Goal: Task Accomplishment & Management: Use online tool/utility

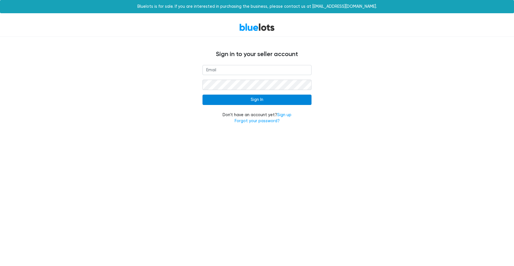
type input "[PERSON_NAME][EMAIL_ADDRESS][DOMAIN_NAME]"
click at [249, 101] on input "Sign In" at bounding box center [257, 99] width 109 height 10
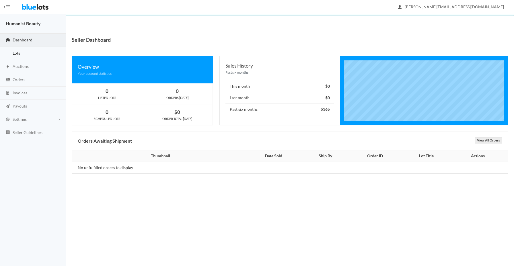
click at [27, 53] on link "Lots" at bounding box center [33, 53] width 66 height 13
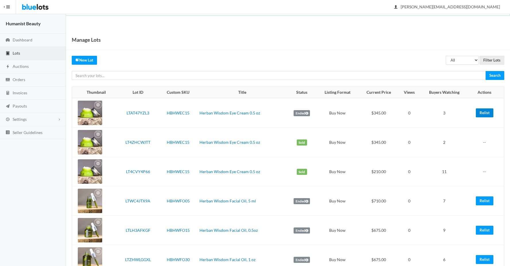
click at [485, 113] on link "Relist" at bounding box center [485, 112] width 18 height 9
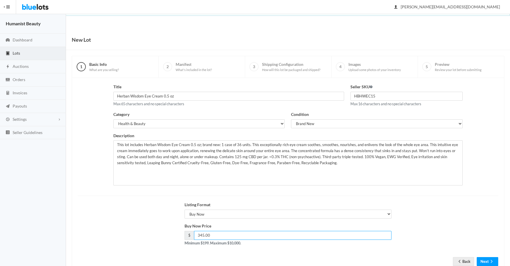
click at [203, 235] on input "345.00" at bounding box center [293, 235] width 198 height 9
type input "340.00"
click at [479, 256] on form "Title Herban Wisdom Eye Cream 0.5 oz Max 65 characters and no special character…" at bounding box center [288, 170] width 421 height 173
click at [482, 258] on button "Next" at bounding box center [488, 261] width 22 height 9
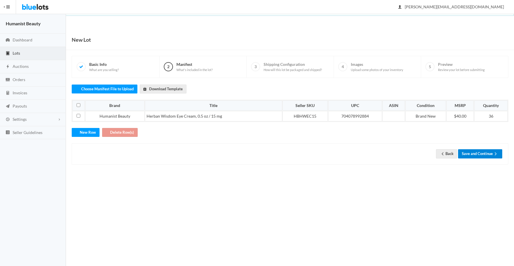
click at [489, 152] on button "Save and Continue" at bounding box center [481, 153] width 44 height 9
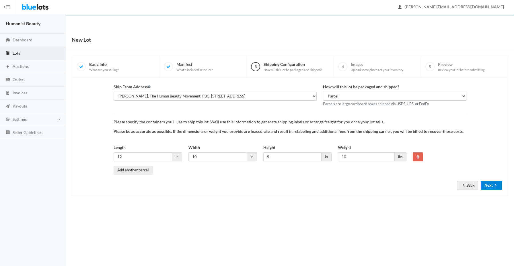
click at [490, 186] on button "Next" at bounding box center [492, 185] width 22 height 9
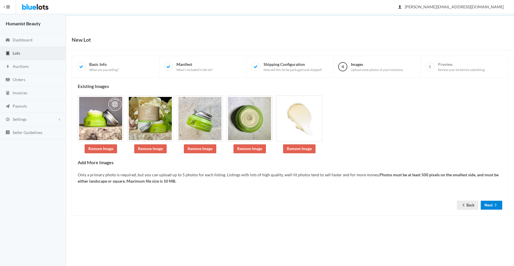
click at [487, 205] on button "Next" at bounding box center [492, 204] width 22 height 9
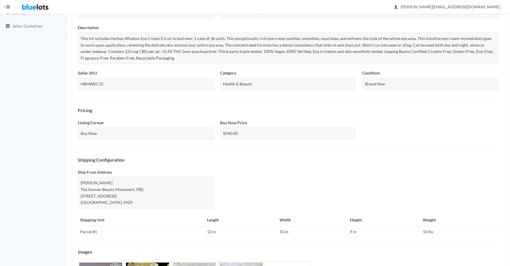
scroll to position [174, 0]
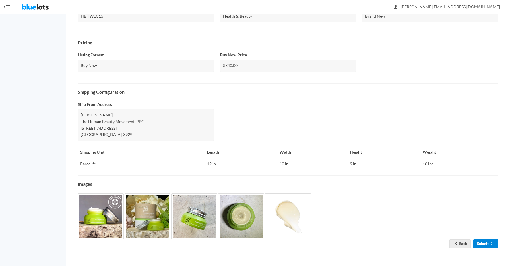
click at [484, 241] on link "Submit" at bounding box center [485, 243] width 25 height 9
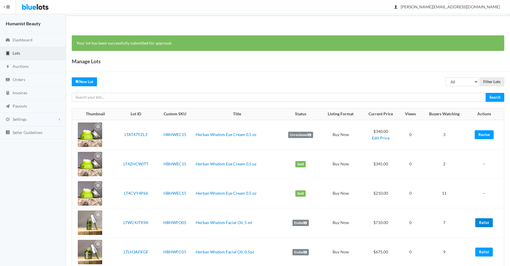
click at [483, 222] on link "Relist" at bounding box center [484, 222] width 18 height 9
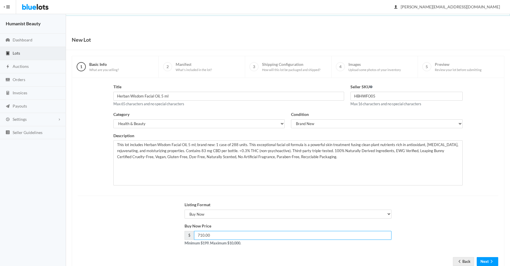
drag, startPoint x: 199, startPoint y: 235, endPoint x: 204, endPoint y: 235, distance: 4.9
click at [204, 235] on input "710.00" at bounding box center [293, 235] width 198 height 9
type input "705.00"
click at [493, 256] on form "Title Herban Wisdom Facial Oil, 5 ml Max 65 characters and no special character…" at bounding box center [288, 170] width 421 height 173
click at [490, 258] on button "Next" at bounding box center [488, 261] width 22 height 9
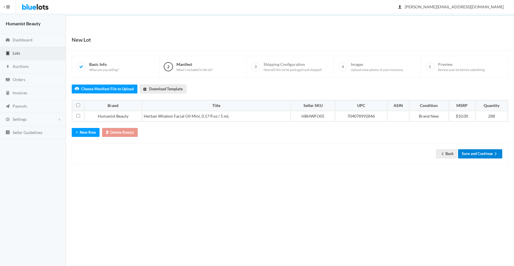
click at [480, 152] on button "Save and Continue" at bounding box center [481, 153] width 44 height 9
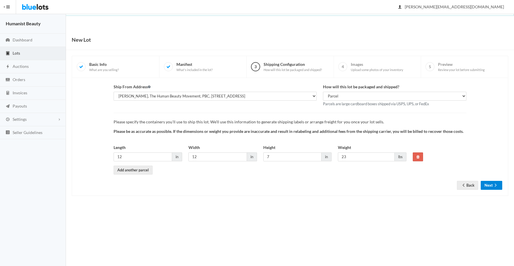
click at [487, 184] on button "Next" at bounding box center [492, 185] width 22 height 9
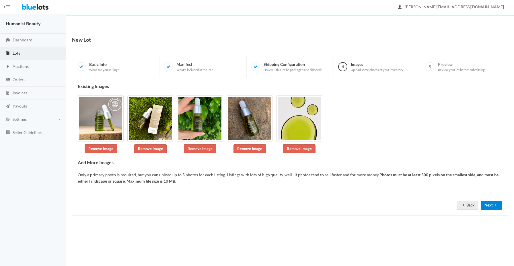
click at [492, 204] on button "Next" at bounding box center [492, 204] width 22 height 9
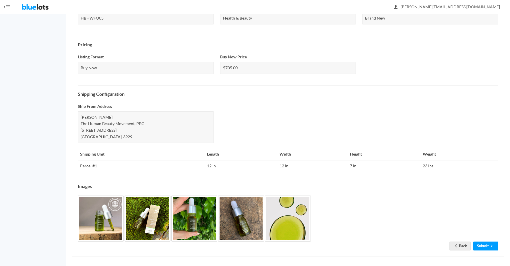
scroll to position [168, 0]
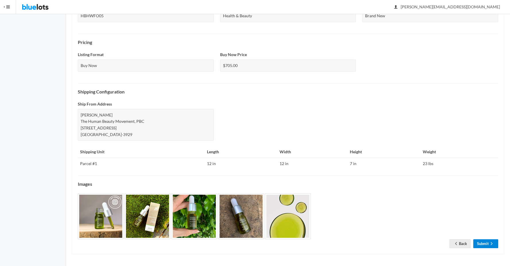
click at [486, 243] on link "Submit" at bounding box center [485, 243] width 25 height 9
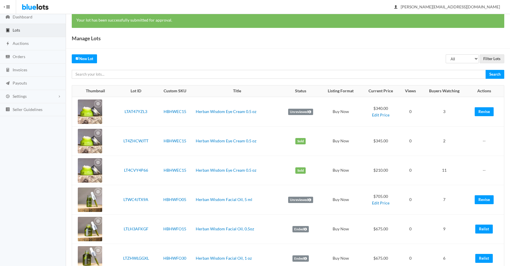
scroll to position [23, 0]
click at [486, 228] on link "Relist" at bounding box center [484, 228] width 18 height 9
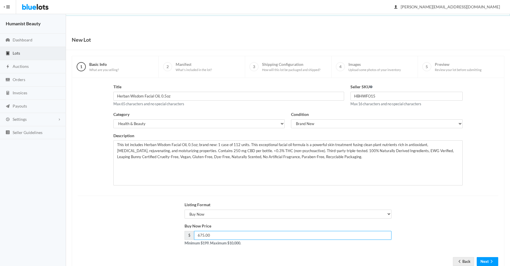
click at [203, 235] on input "675.00" at bounding box center [293, 235] width 198 height 9
type input "670.00"
click at [482, 259] on button "Next" at bounding box center [488, 261] width 22 height 9
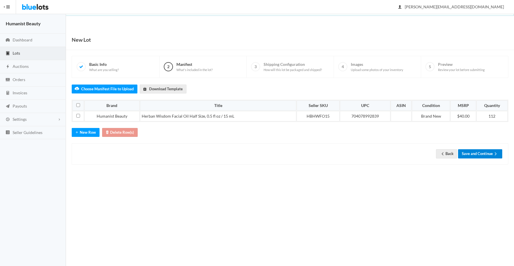
click at [482, 151] on button "Save and Continue" at bounding box center [481, 153] width 44 height 9
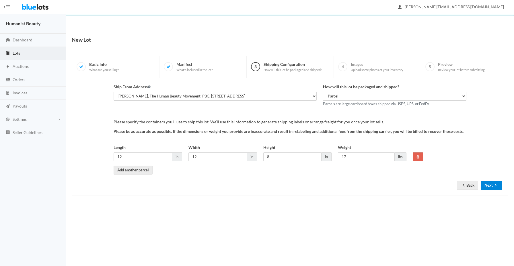
click at [491, 185] on button "Next" at bounding box center [492, 185] width 22 height 9
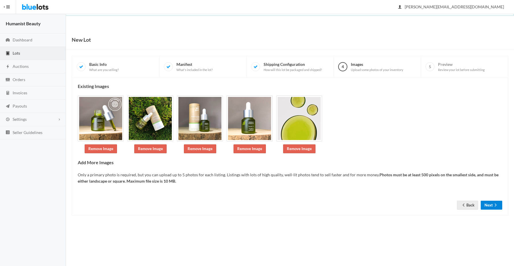
click at [486, 205] on button "Next" at bounding box center [492, 204] width 22 height 9
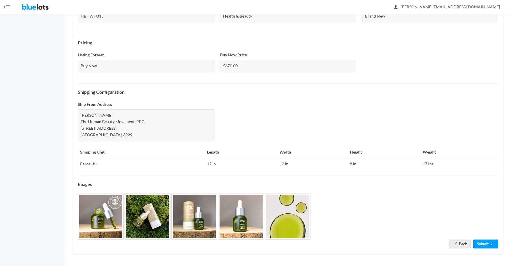
scroll to position [168, 0]
drag, startPoint x: 476, startPoint y: 247, endPoint x: 466, endPoint y: 237, distance: 13.8
click at [476, 246] on link "Submit" at bounding box center [485, 243] width 25 height 9
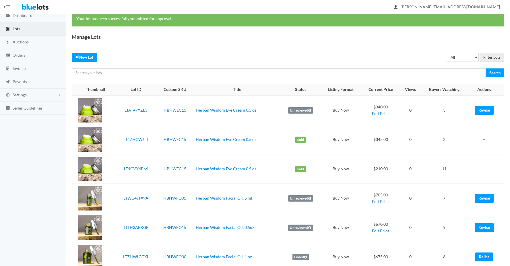
scroll to position [42, 0]
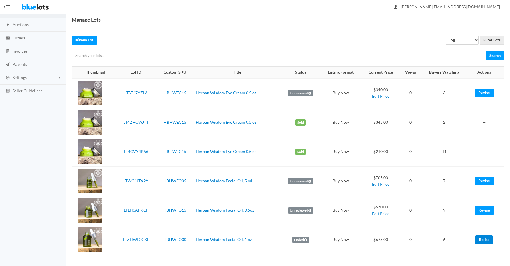
click at [479, 238] on link "Relist" at bounding box center [484, 239] width 18 height 9
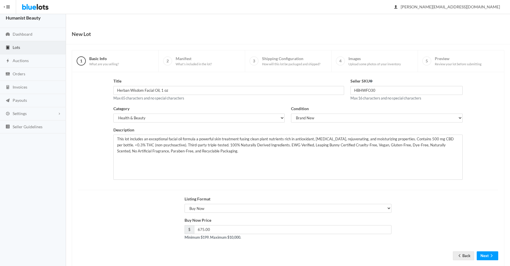
scroll to position [18, 0]
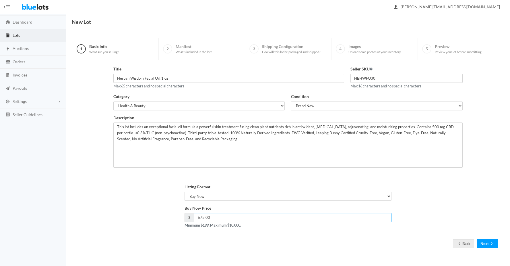
click at [204, 217] on input "675.00" at bounding box center [293, 217] width 198 height 9
type input "670.00"
click at [477, 239] on button "Next" at bounding box center [488, 243] width 22 height 9
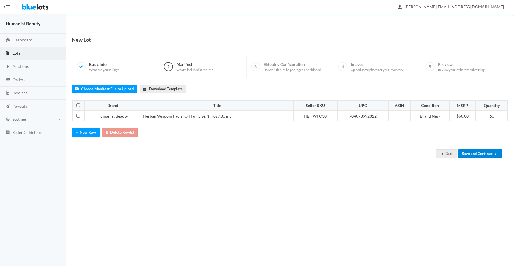
click at [480, 150] on button "Save and Continue" at bounding box center [481, 153] width 44 height 9
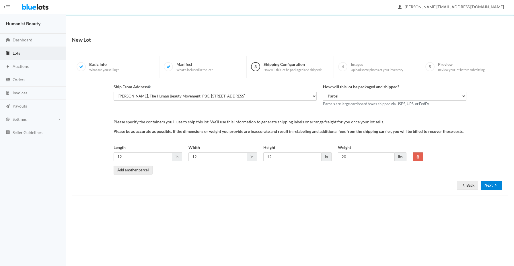
click at [490, 181] on button "Next" at bounding box center [492, 185] width 22 height 9
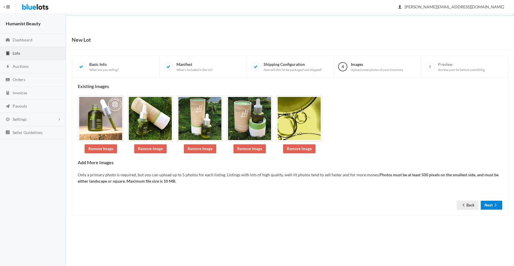
click at [491, 205] on button "Next" at bounding box center [492, 204] width 22 height 9
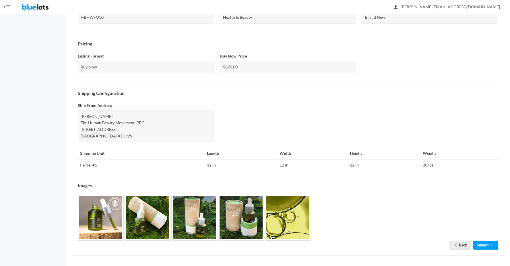
scroll to position [168, 0]
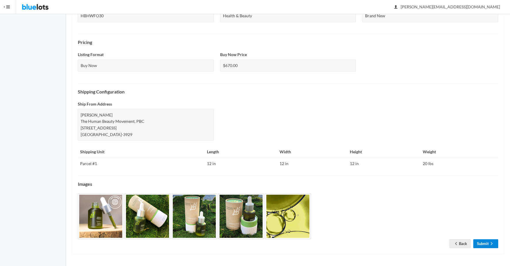
click at [485, 244] on link "Submit" at bounding box center [485, 243] width 25 height 9
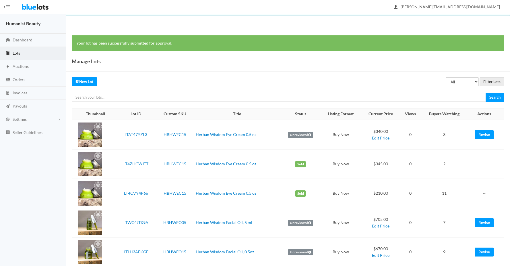
scroll to position [42, 0]
